Goal: Use online tool/utility: Use online tool/utility

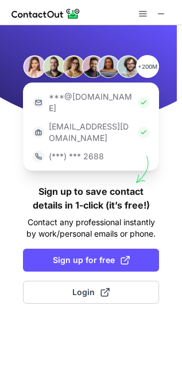
click at [108, 288] on span at bounding box center [104, 292] width 9 height 9
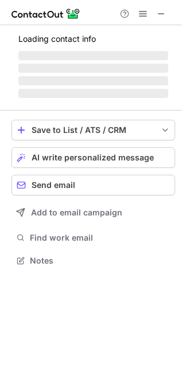
scroll to position [267, 182]
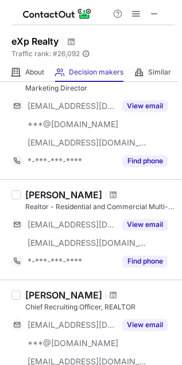
scroll to position [306, 0]
